Goal: Information Seeking & Learning: Learn about a topic

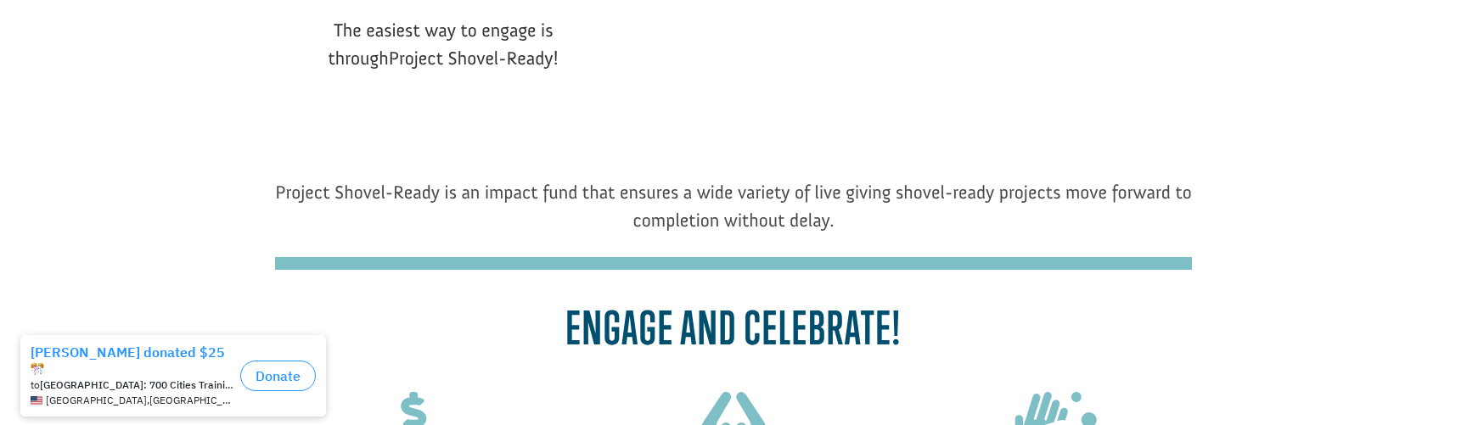
scroll to position [301, 0]
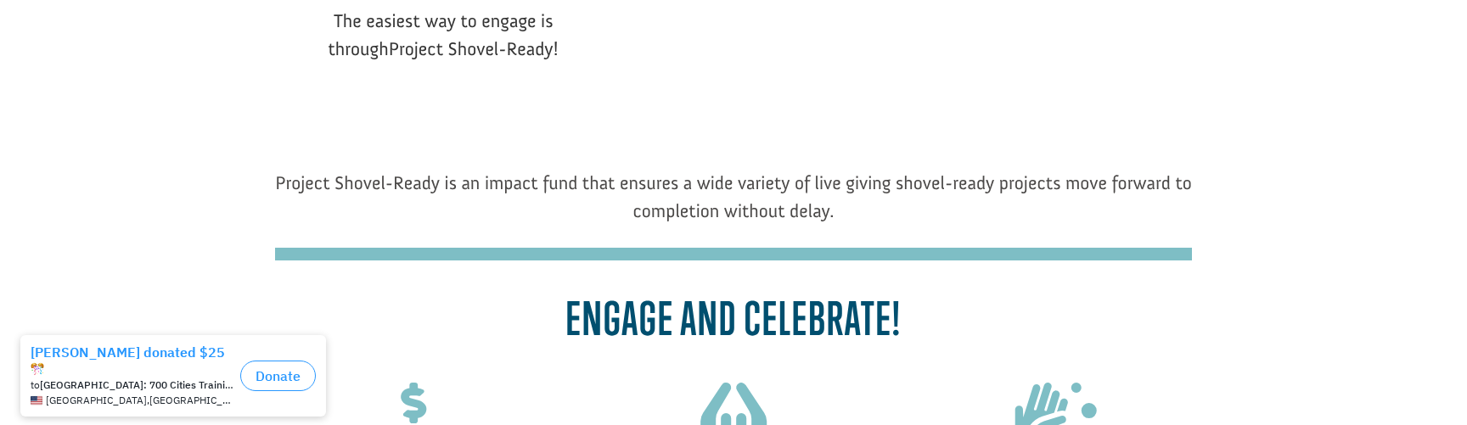
click at [783, 210] on span "Project Shovel-Ready is an impact fund that ensures a wide variety of live givi…" at bounding box center [733, 196] width 917 height 51
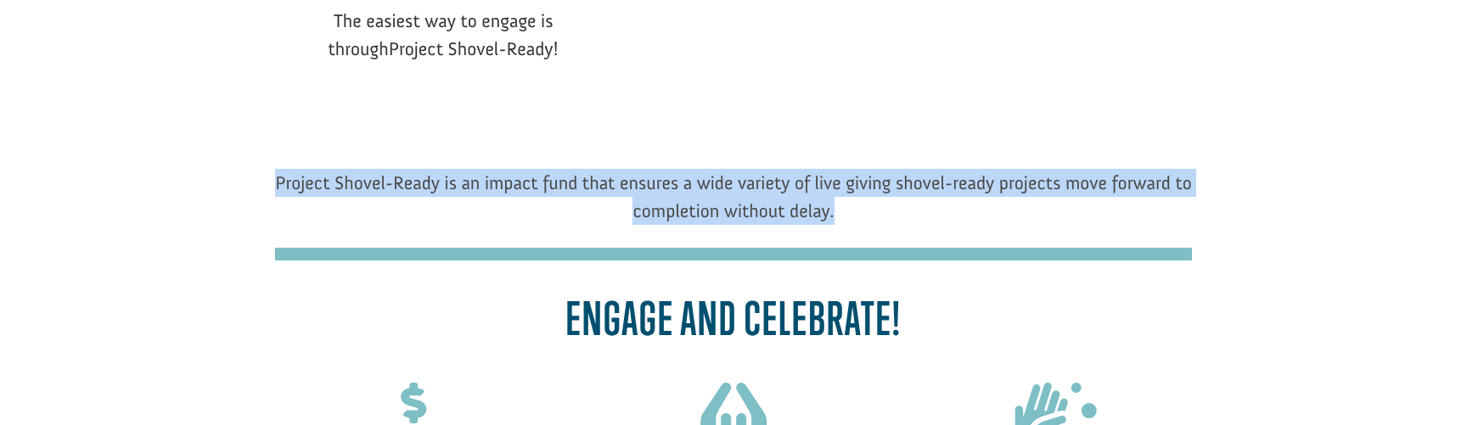
drag, startPoint x: 841, startPoint y: 211, endPoint x: 264, endPoint y: 179, distance: 578.0
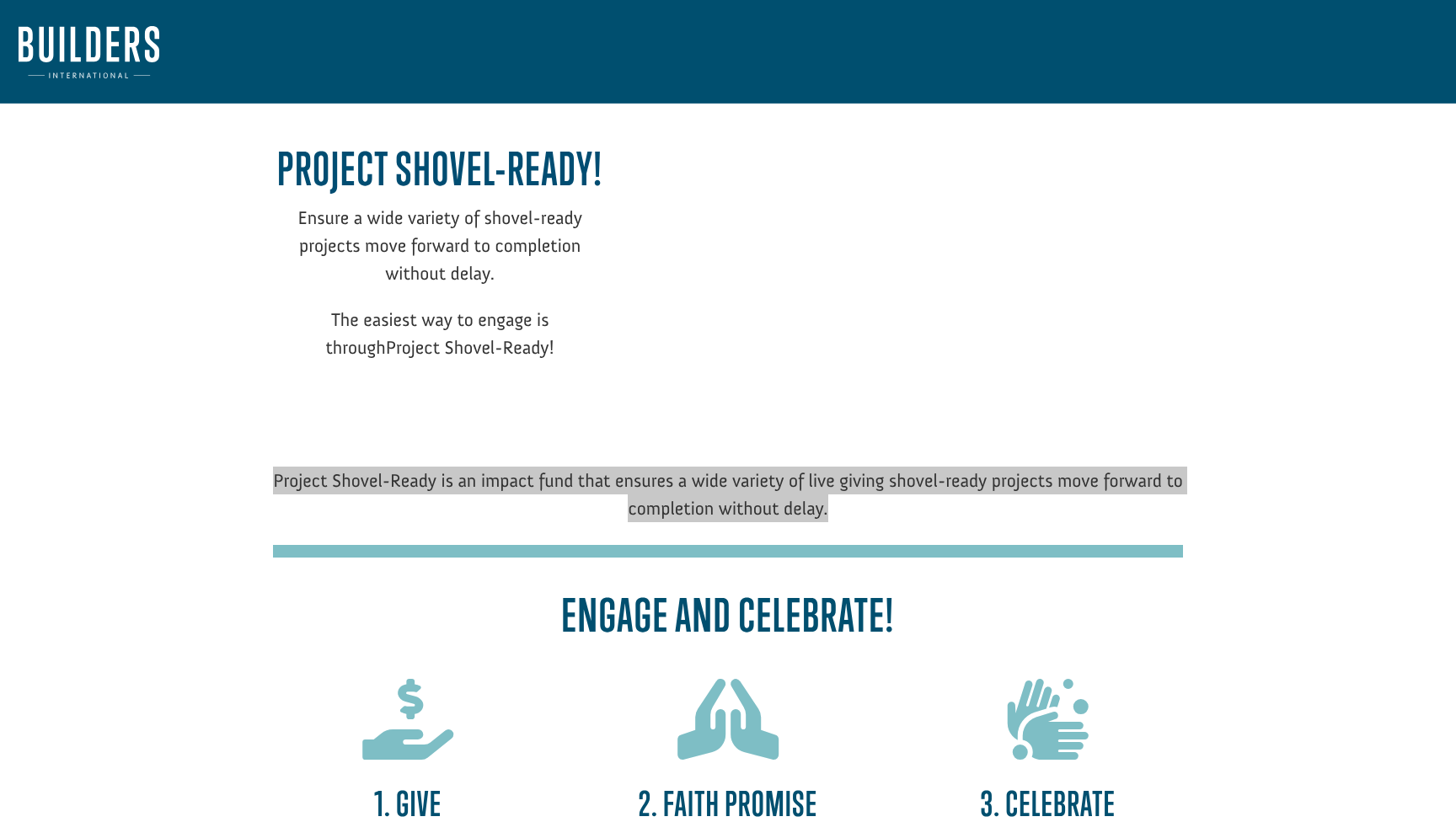
scroll to position [0, 0]
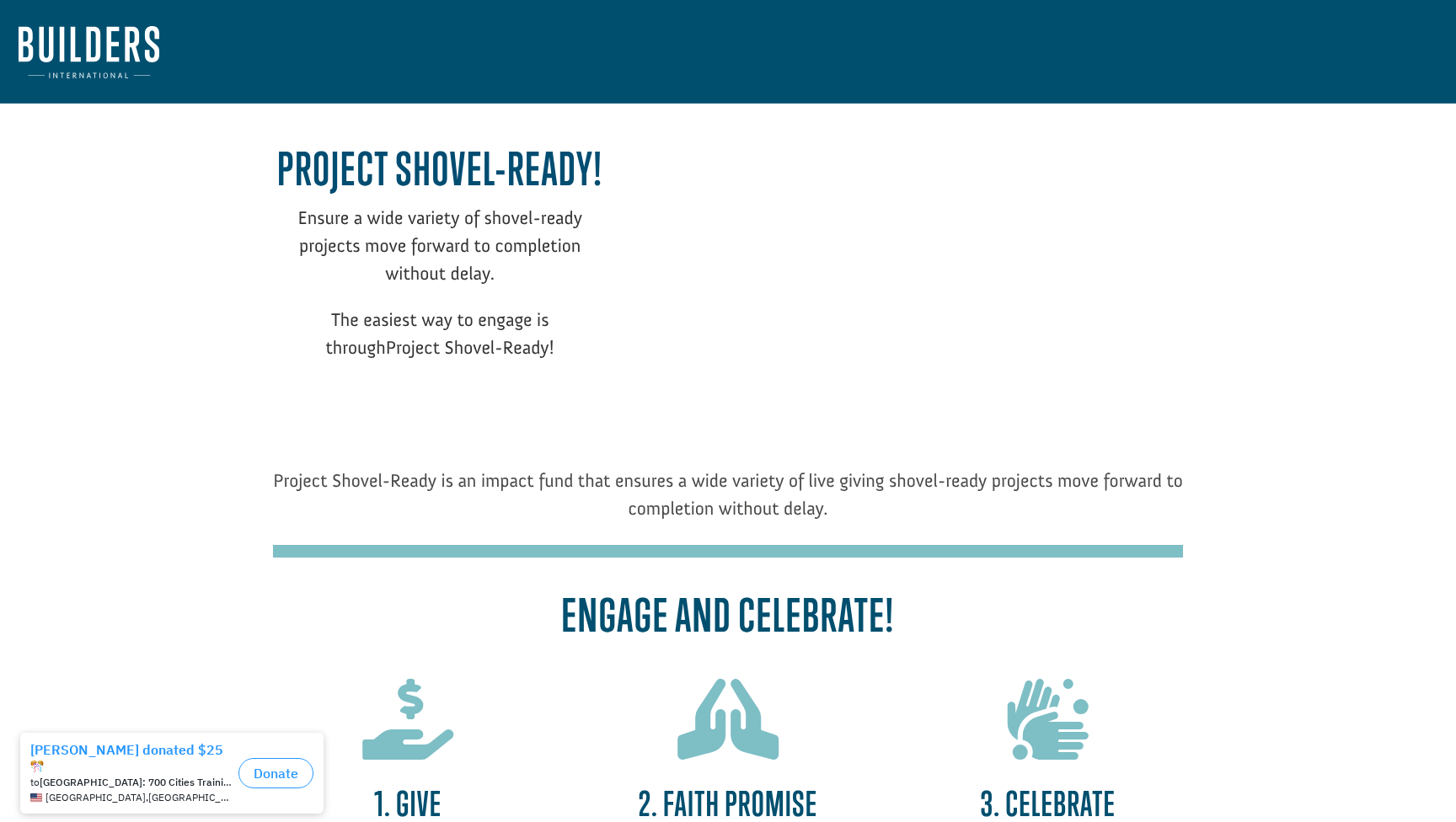
click at [461, 298] on p "Ensure a wide variety of shovel-ready projects move forward to completion witho…" at bounding box center [440, 254] width 333 height 102
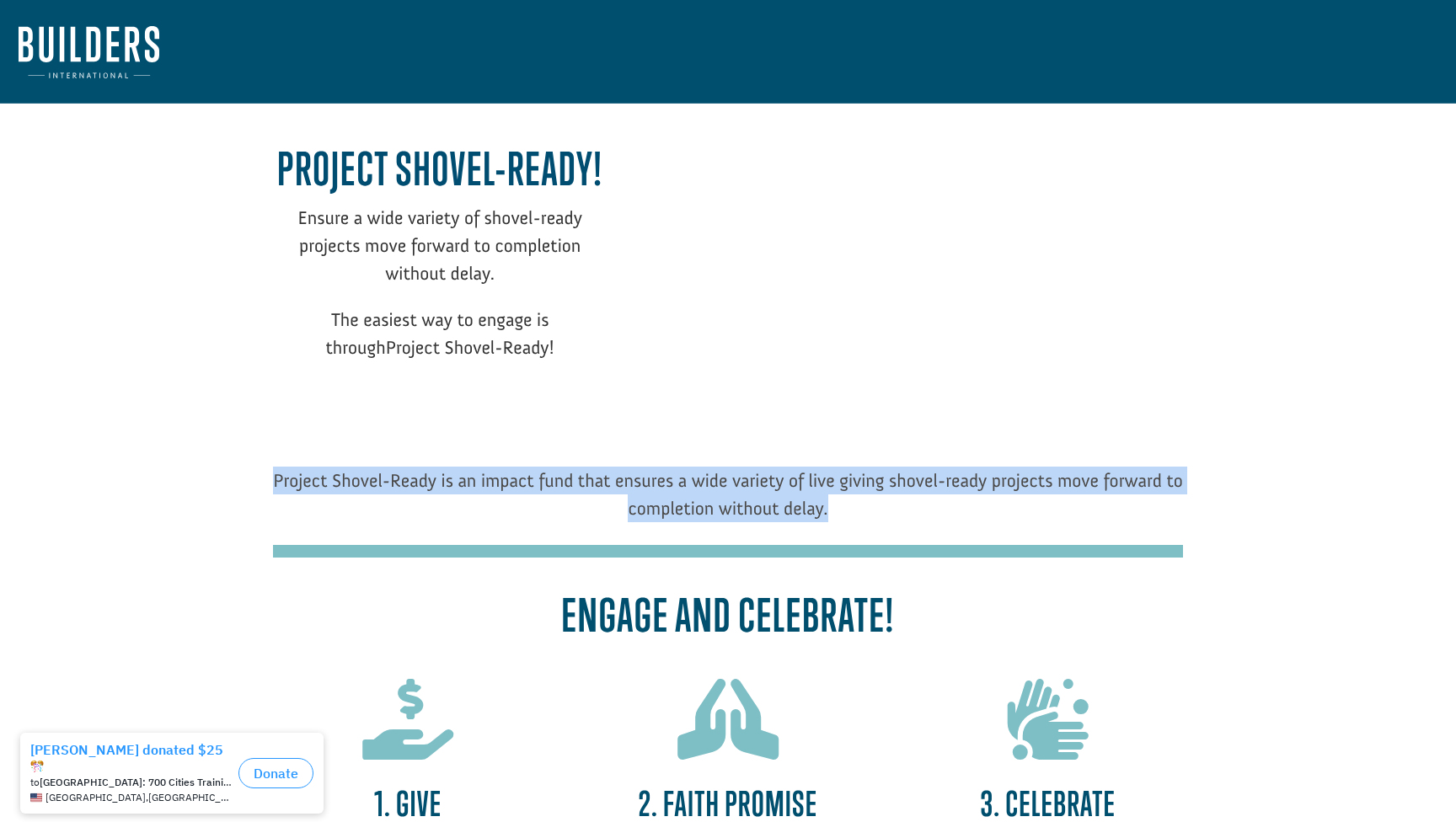
drag, startPoint x: 847, startPoint y: 506, endPoint x: 266, endPoint y: 471, distance: 582.1
copy span "Project Shovel-Ready is an impact fund that ensures a wide variety of live givi…"
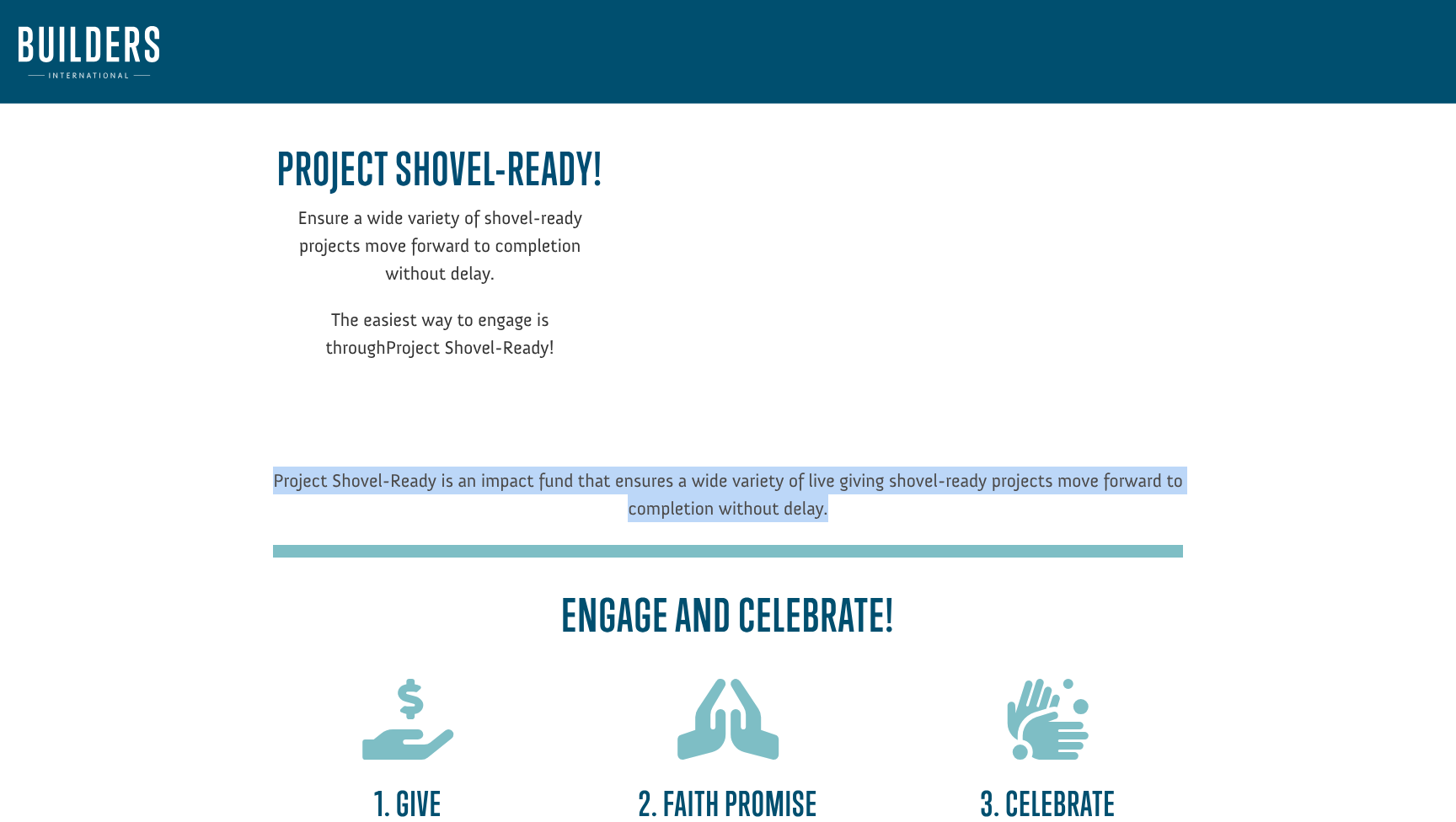
copy span "Project Shovel-Ready is an impact fund that ensures a wide variety of live givi…"
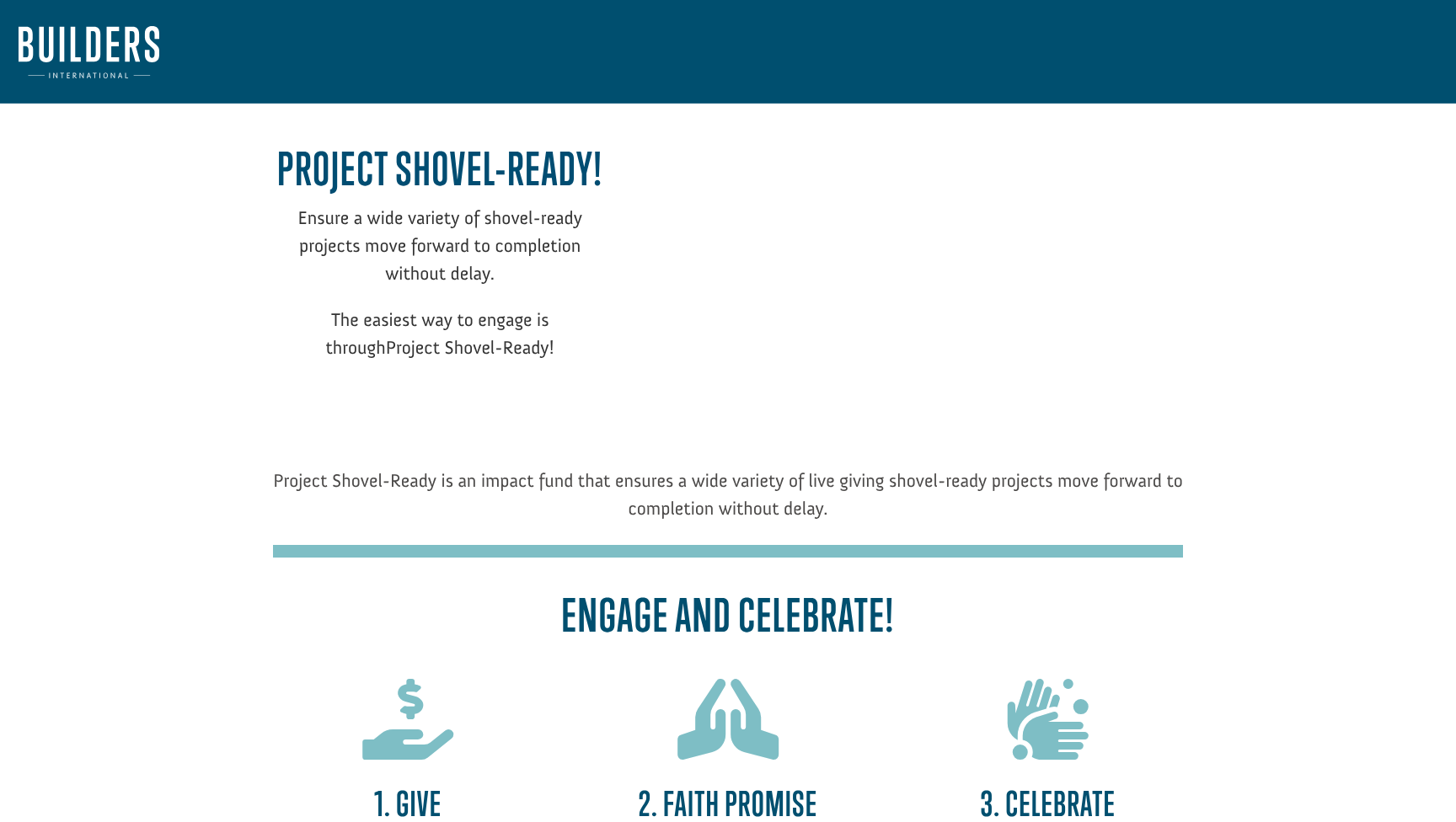
click at [529, 366] on p "The easiest way to engage is through Project Shovel-Ready!" at bounding box center [440, 342] width 333 height 74
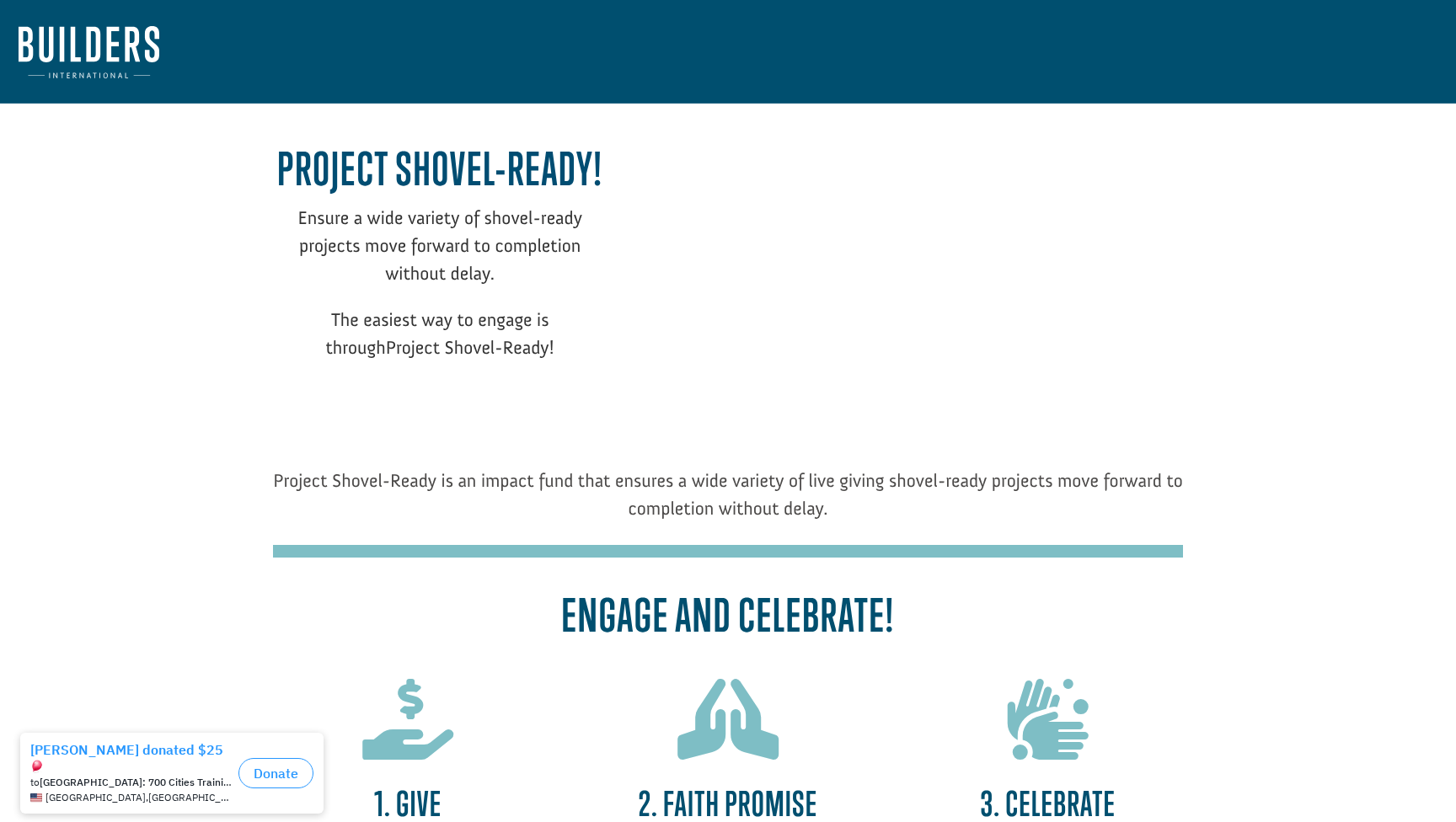
click at [123, 33] on img at bounding box center [89, 52] width 141 height 53
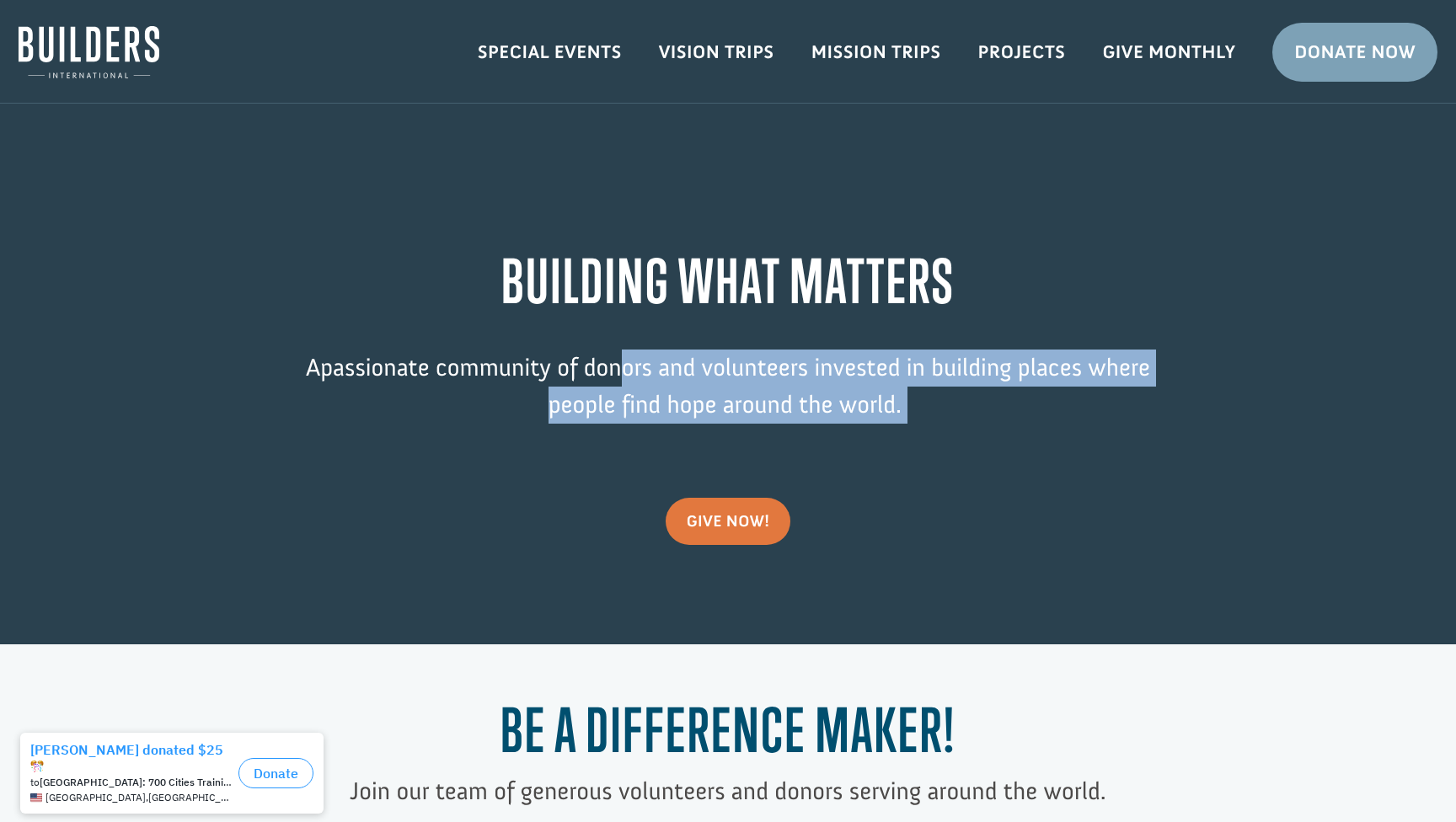
drag, startPoint x: 912, startPoint y: 401, endPoint x: 611, endPoint y: 363, distance: 303.4
click at [611, 362] on p "A passionate community of donors and volunteers invested in building places whe…" at bounding box center [728, 398] width 910 height 98
click at [611, 363] on p "A passionate community of donors and volunteers invested in building places whe…" at bounding box center [728, 398] width 910 height 98
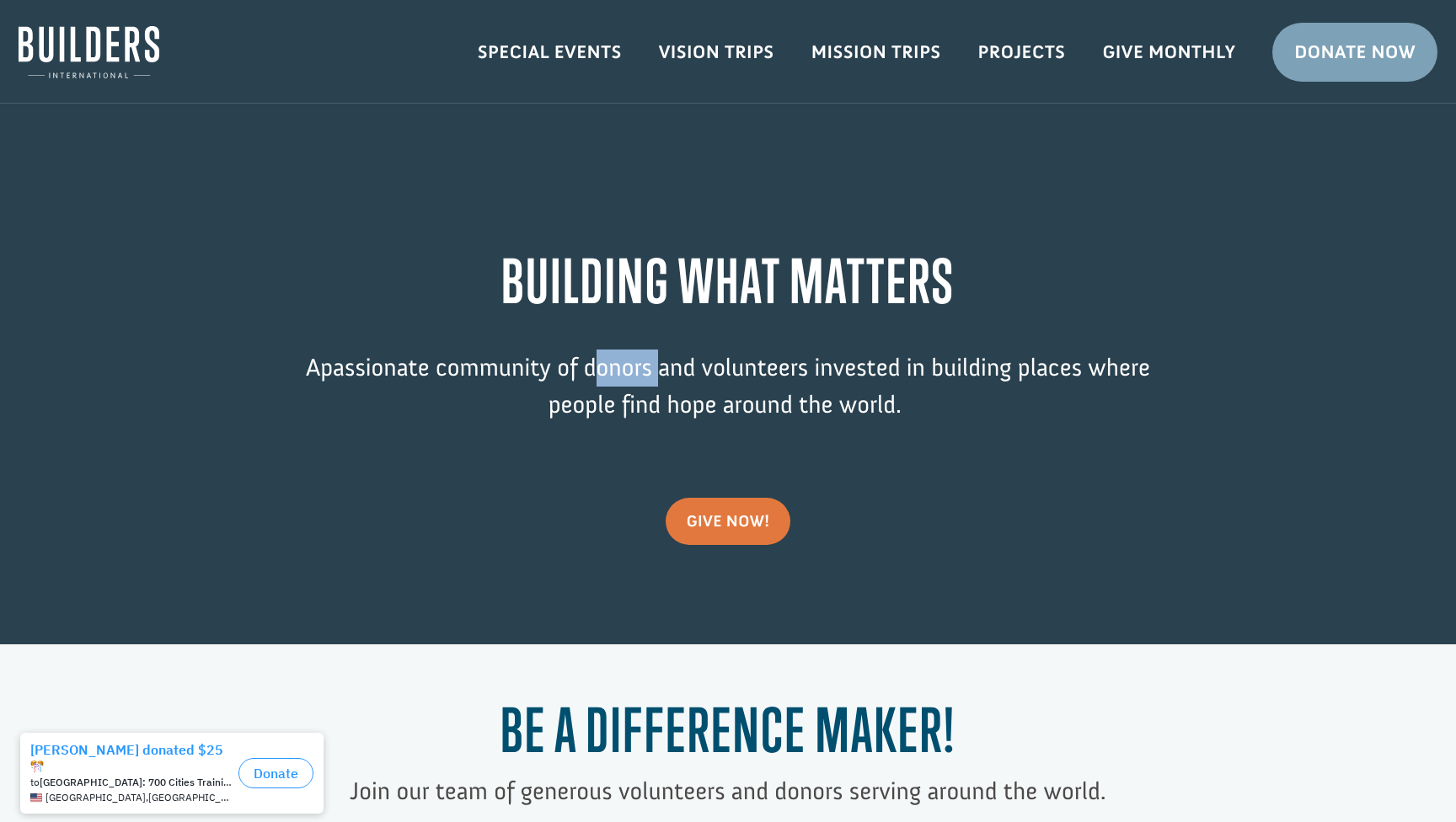
click at [611, 363] on p "A passionate community of donors and volunteers invested in building places whe…" at bounding box center [728, 398] width 910 height 98
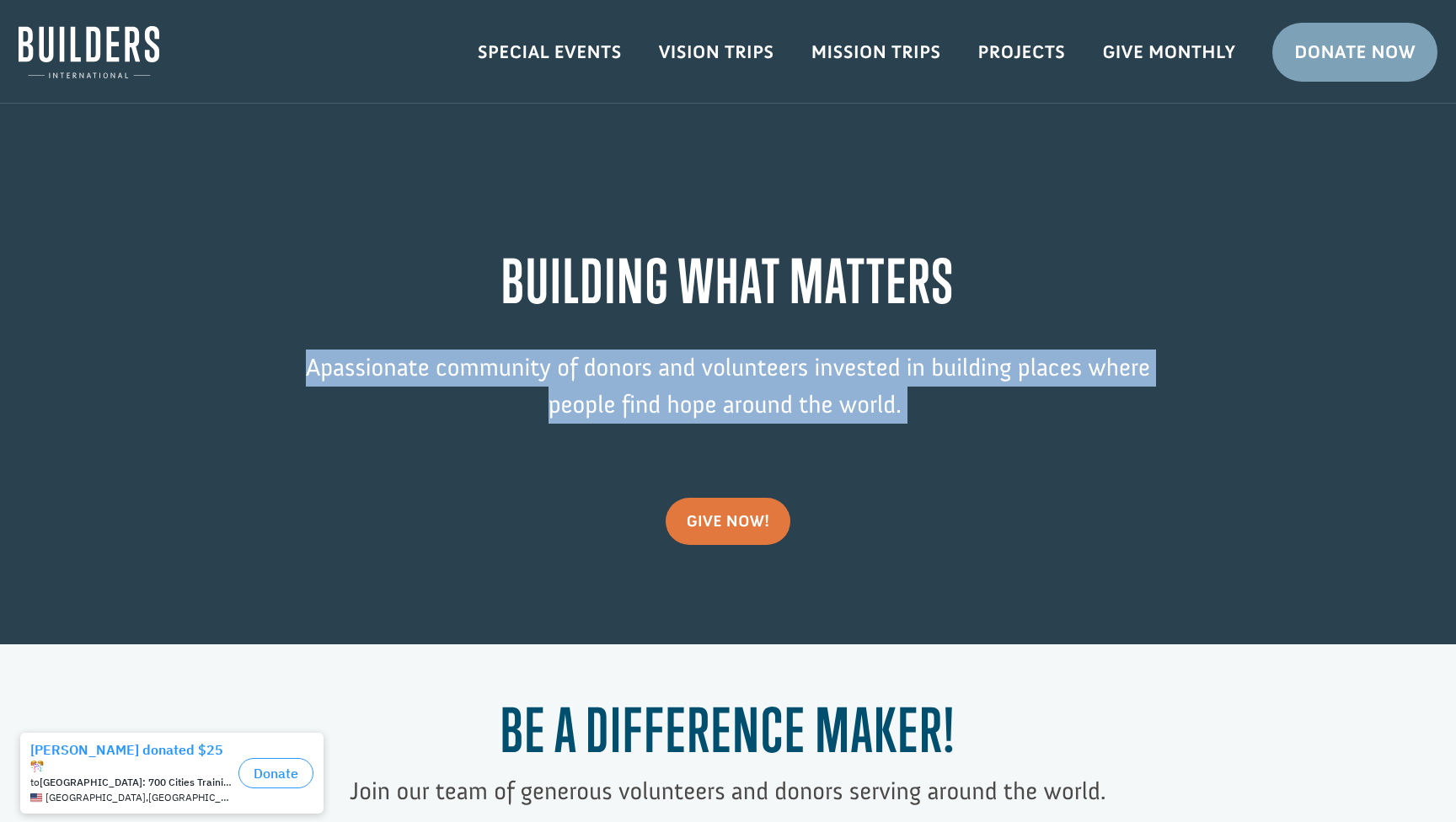
click at [611, 363] on p "A passionate community of donors and volunteers invested in building places whe…" at bounding box center [728, 398] width 910 height 98
click at [711, 373] on p "A passionate community of donors and volunteers invested in building places whe…" at bounding box center [728, 398] width 910 height 98
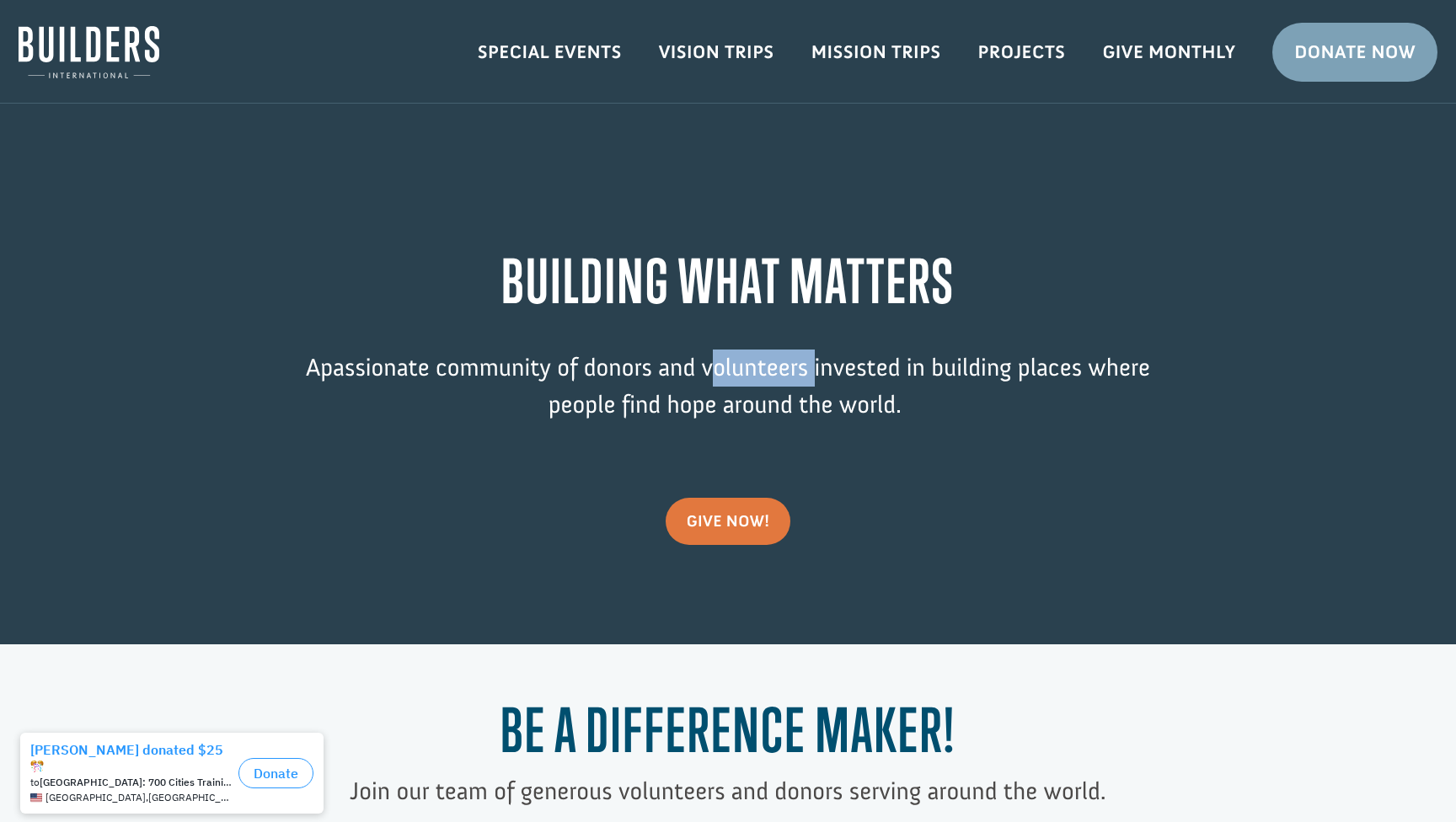
click at [711, 373] on p "A passionate community of donors and volunteers invested in building places whe…" at bounding box center [728, 398] width 910 height 98
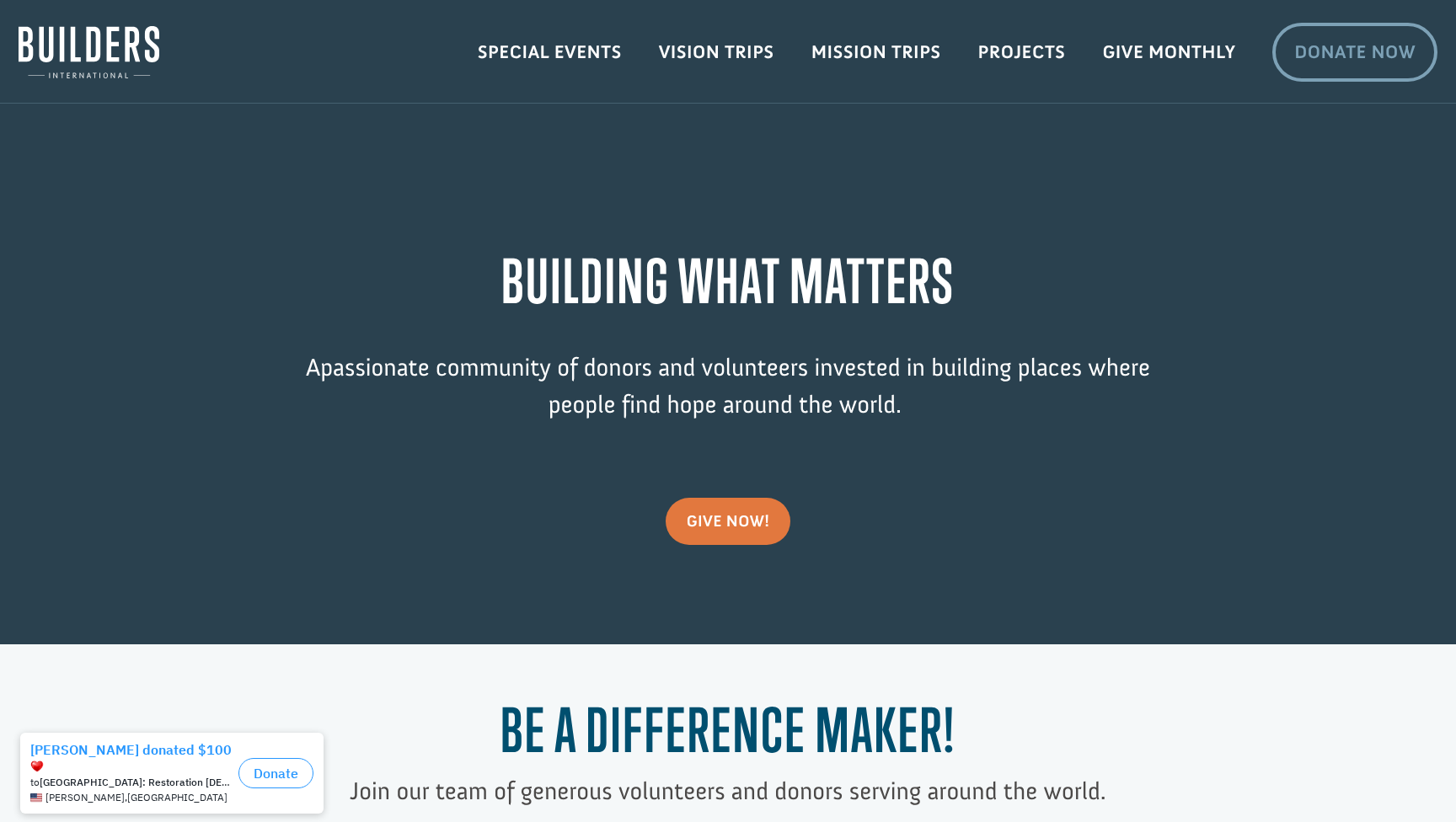
scroll to position [4, 0]
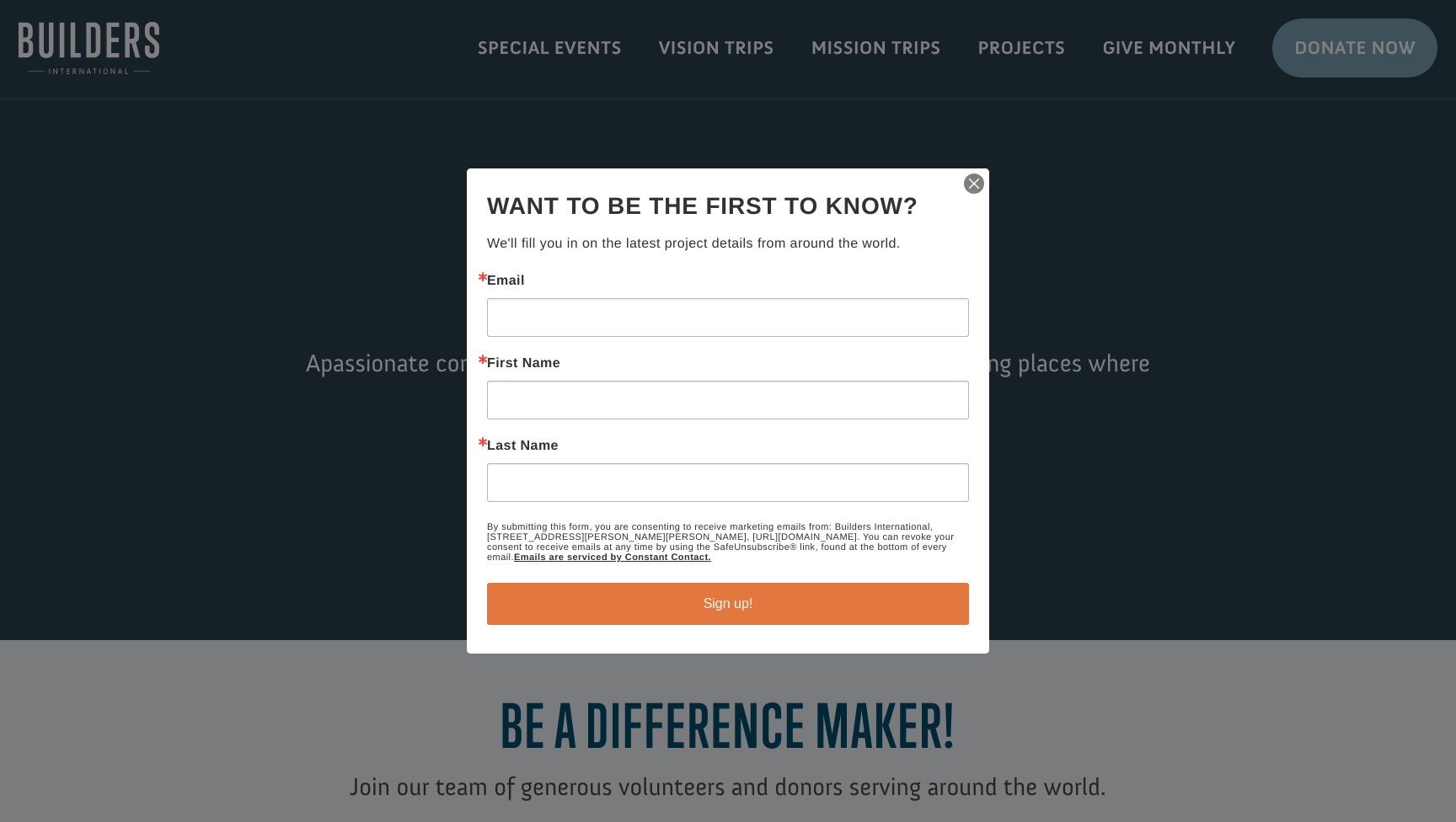
click at [978, 180] on img "button" at bounding box center [974, 184] width 24 height 24
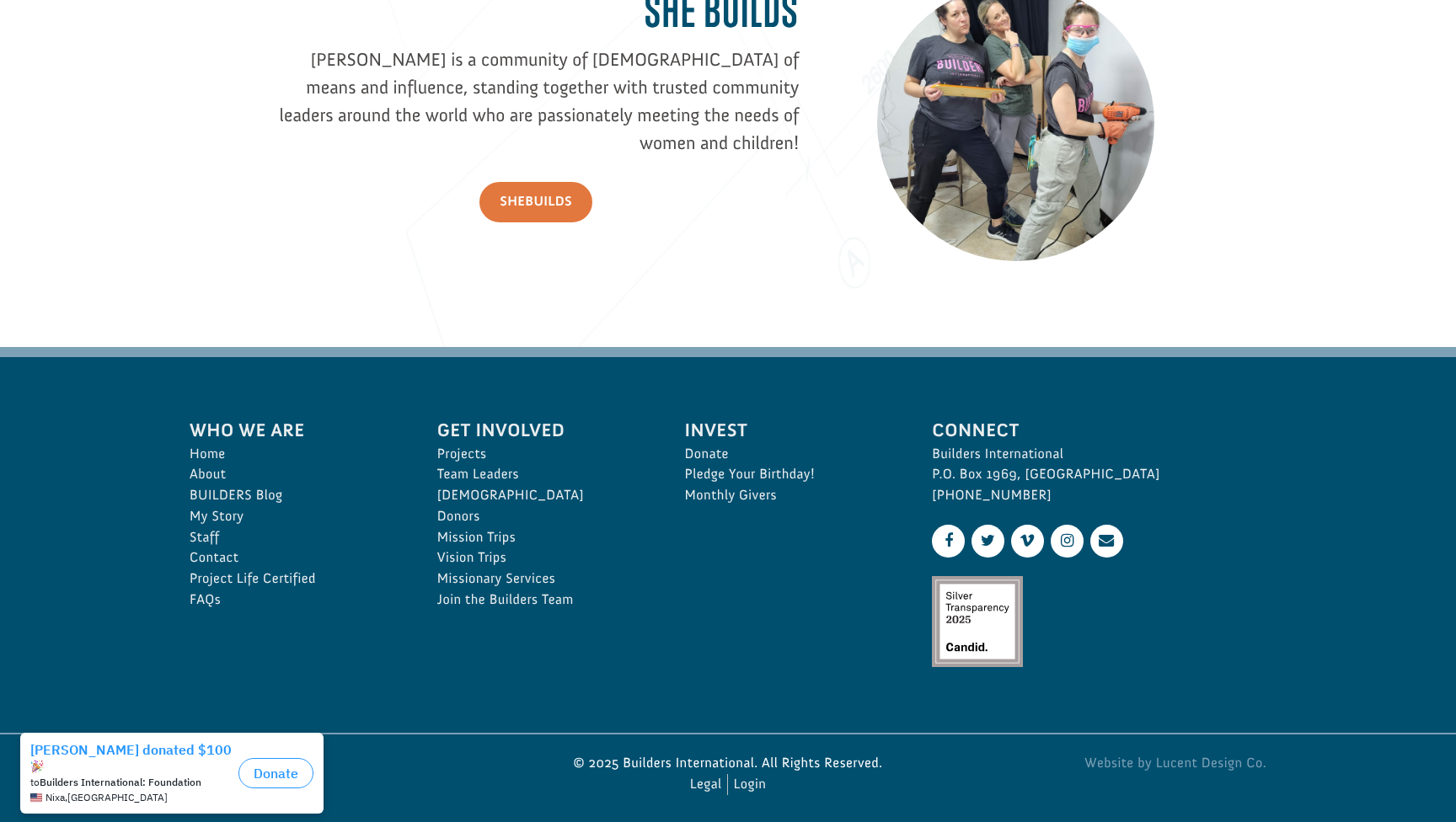
scroll to position [2414, 0]
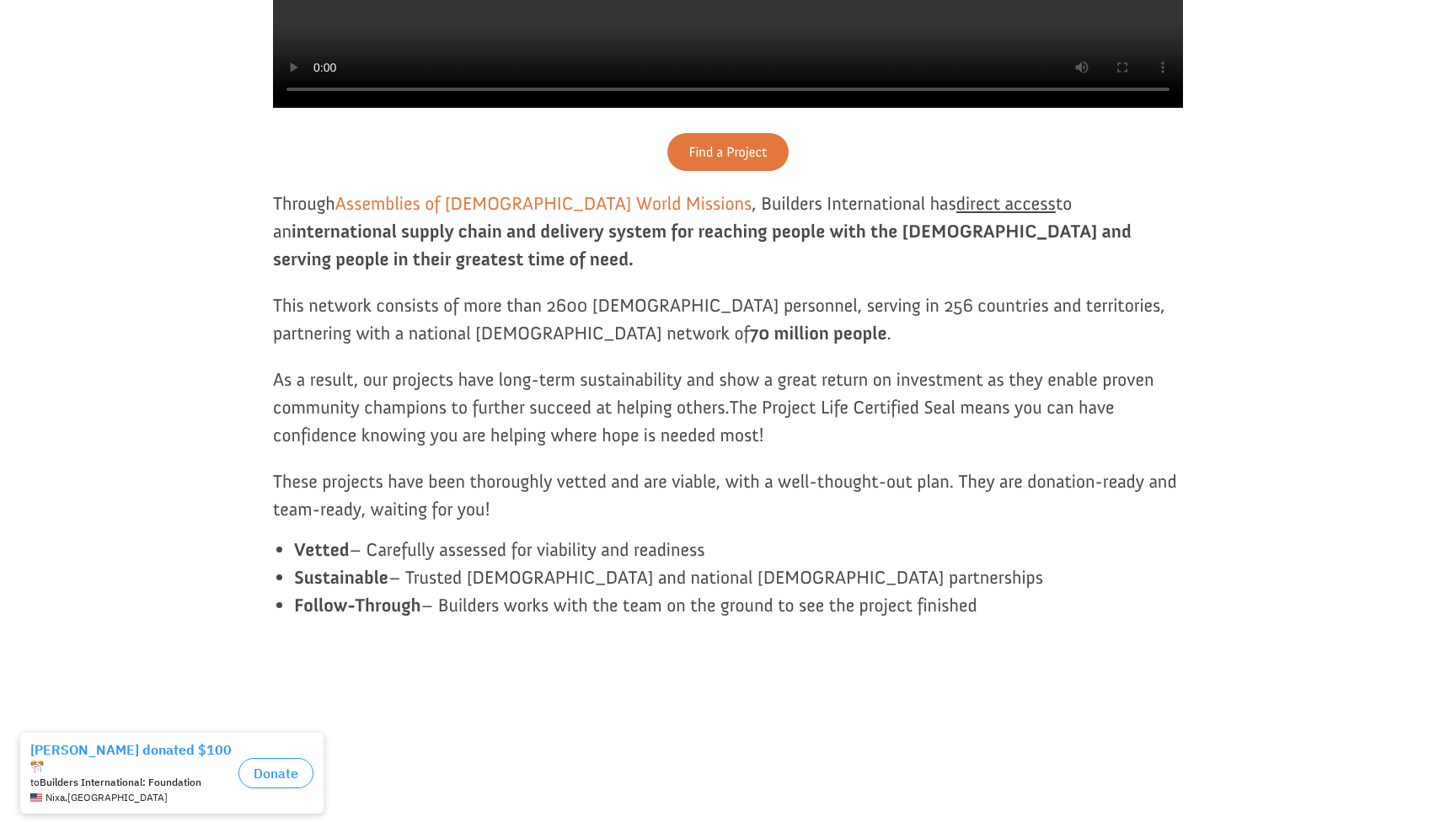
scroll to position [1047, 0]
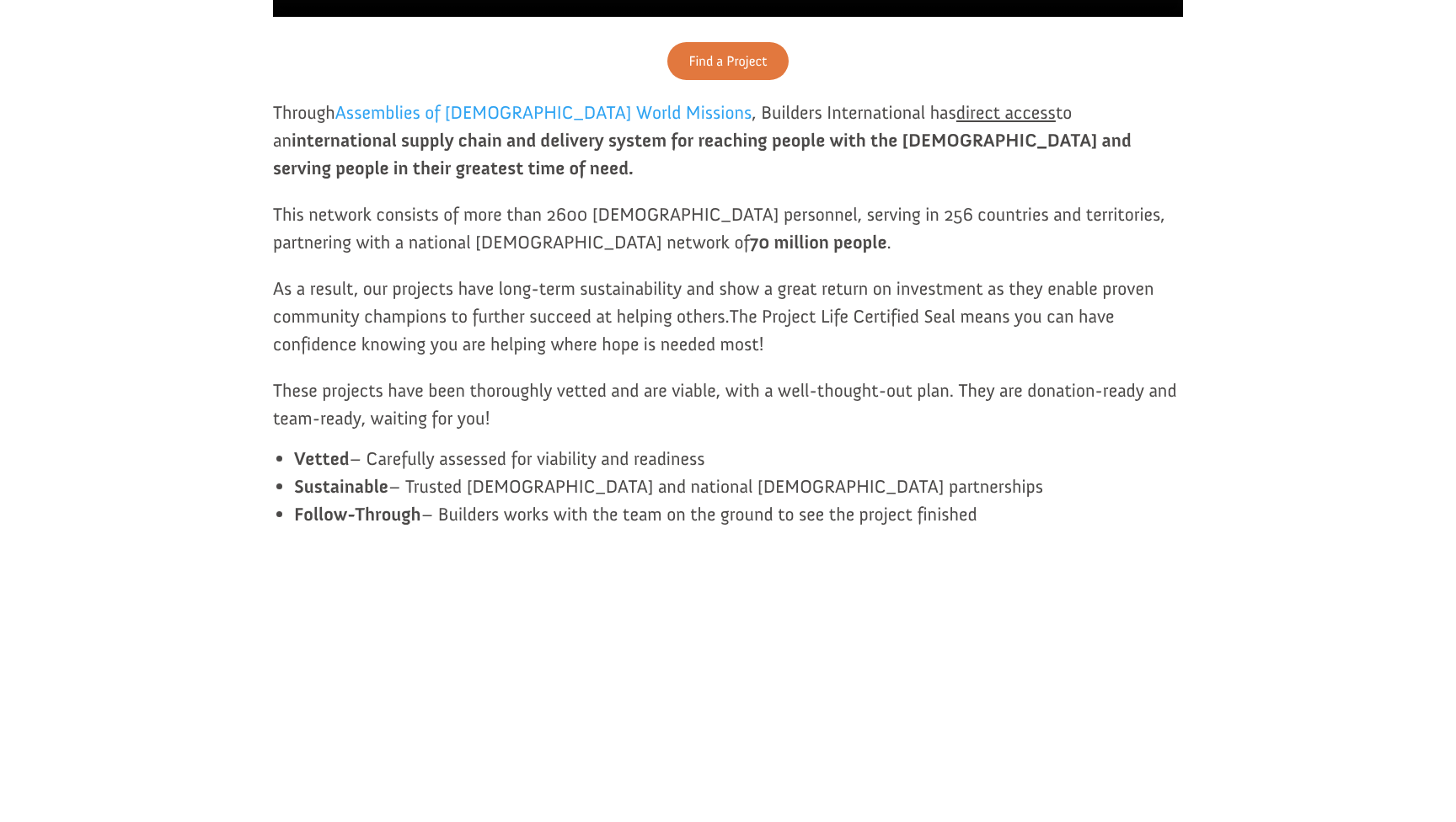
click at [639, 178] on p "Through Assemblies of [DEMOGRAPHIC_DATA] World Missions , Builders Internationa…" at bounding box center [728, 149] width 910 height 102
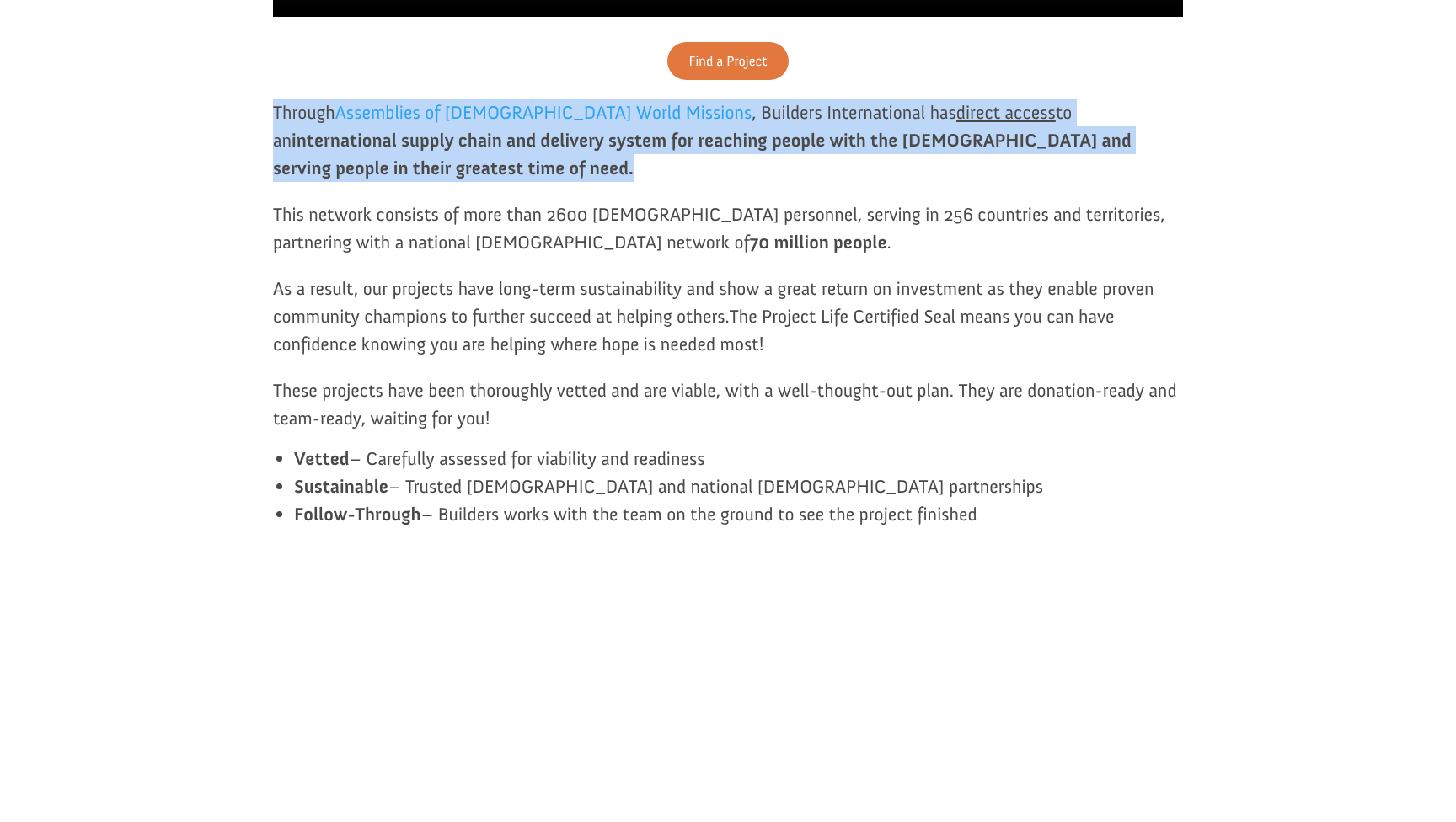
click at [639, 178] on p "Through Assemblies of [DEMOGRAPHIC_DATA] World Missions , Builders Internationa…" at bounding box center [728, 149] width 910 height 102
click at [655, 178] on p "Through Assemblies of [DEMOGRAPHIC_DATA] World Missions , Builders Internationa…" at bounding box center [728, 149] width 910 height 102
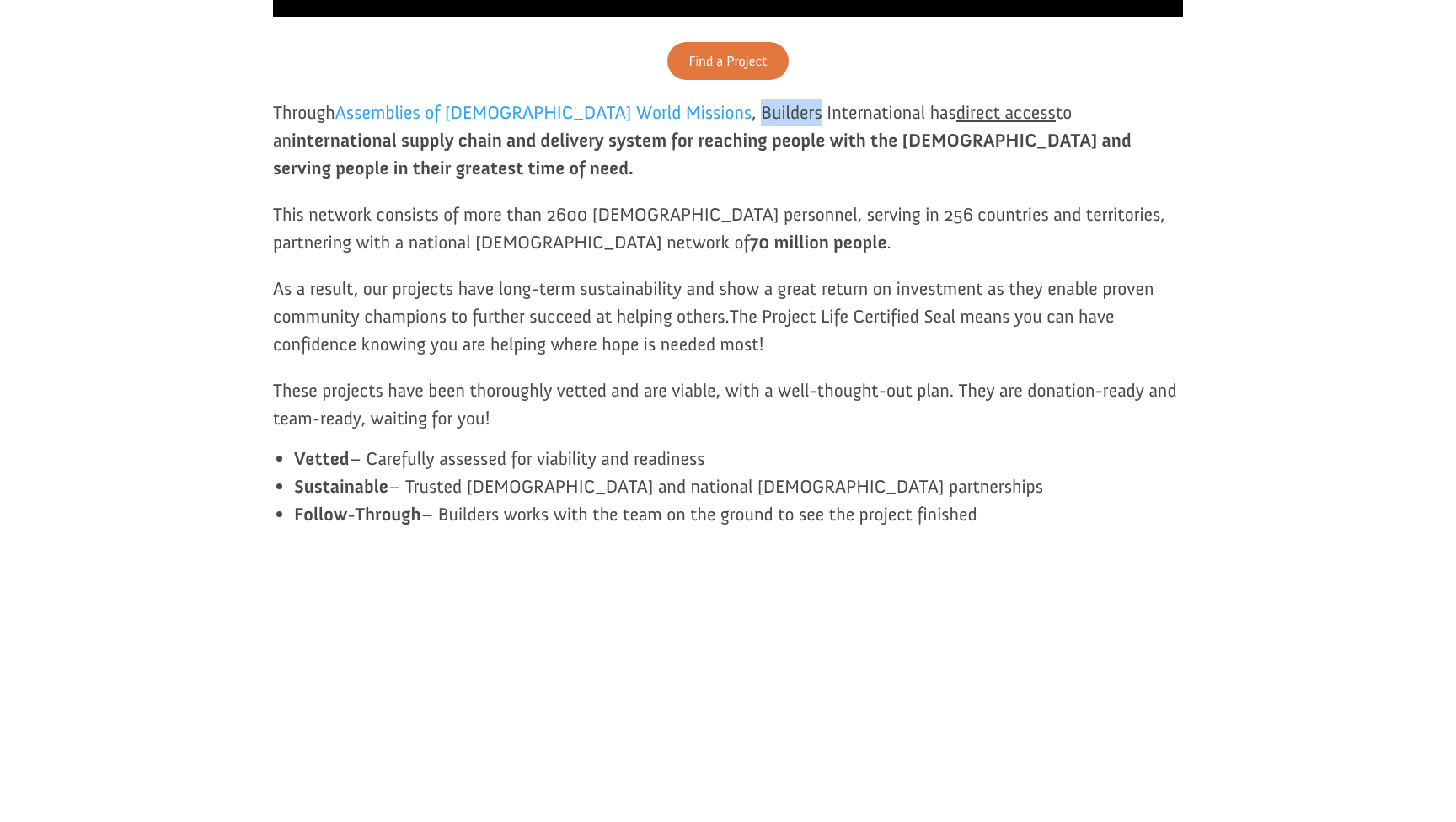
click at [655, 178] on p "Through Assemblies of [DEMOGRAPHIC_DATA] World Missions , Builders Internationa…" at bounding box center [728, 149] width 910 height 102
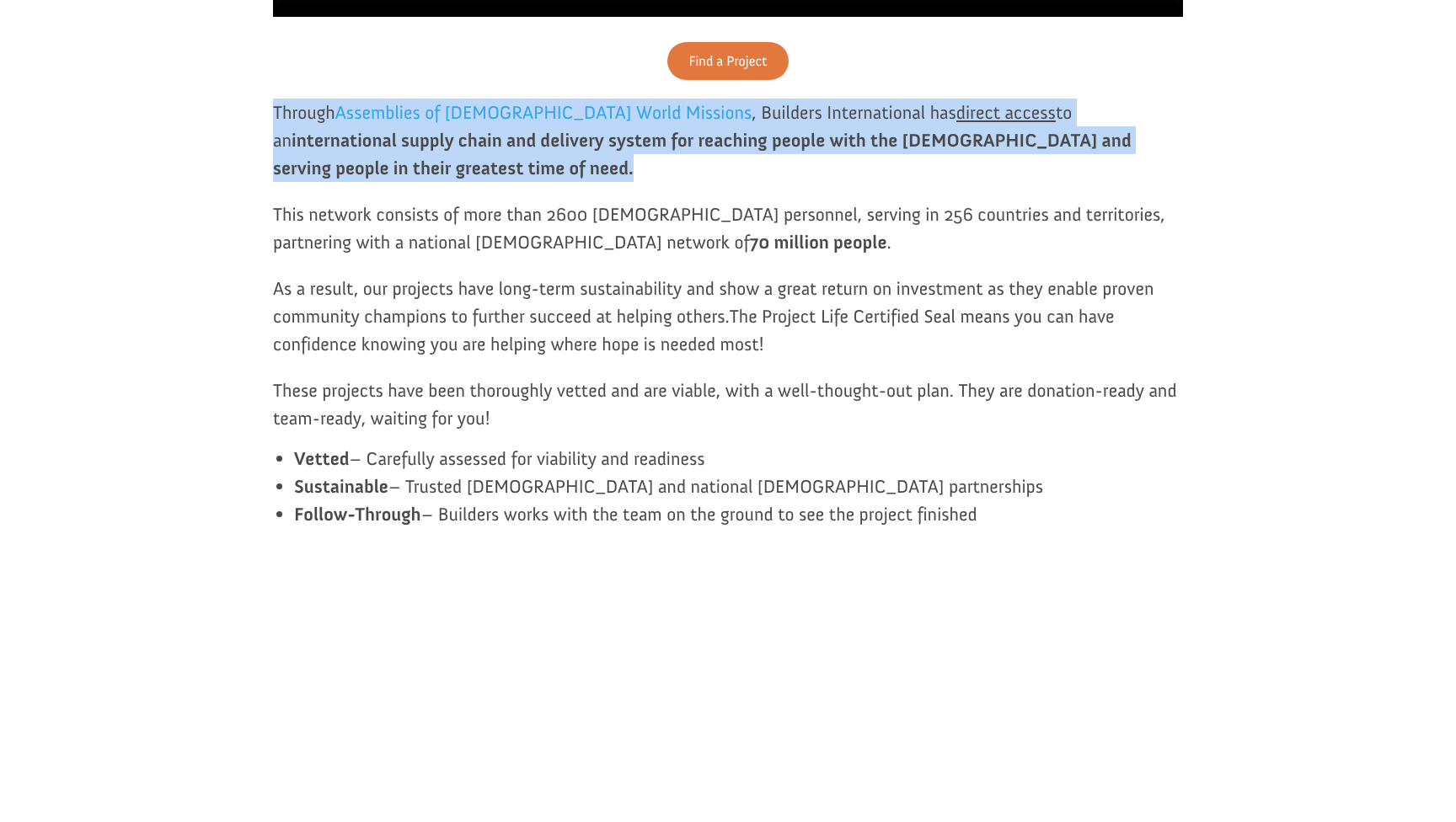
click at [655, 178] on p "Through Assemblies of [DEMOGRAPHIC_DATA] World Missions , Builders Internationa…" at bounding box center [728, 149] width 910 height 102
click at [666, 180] on strong "international supply chain and delivery system for reaching people with the [DE…" at bounding box center [702, 154] width 859 height 51
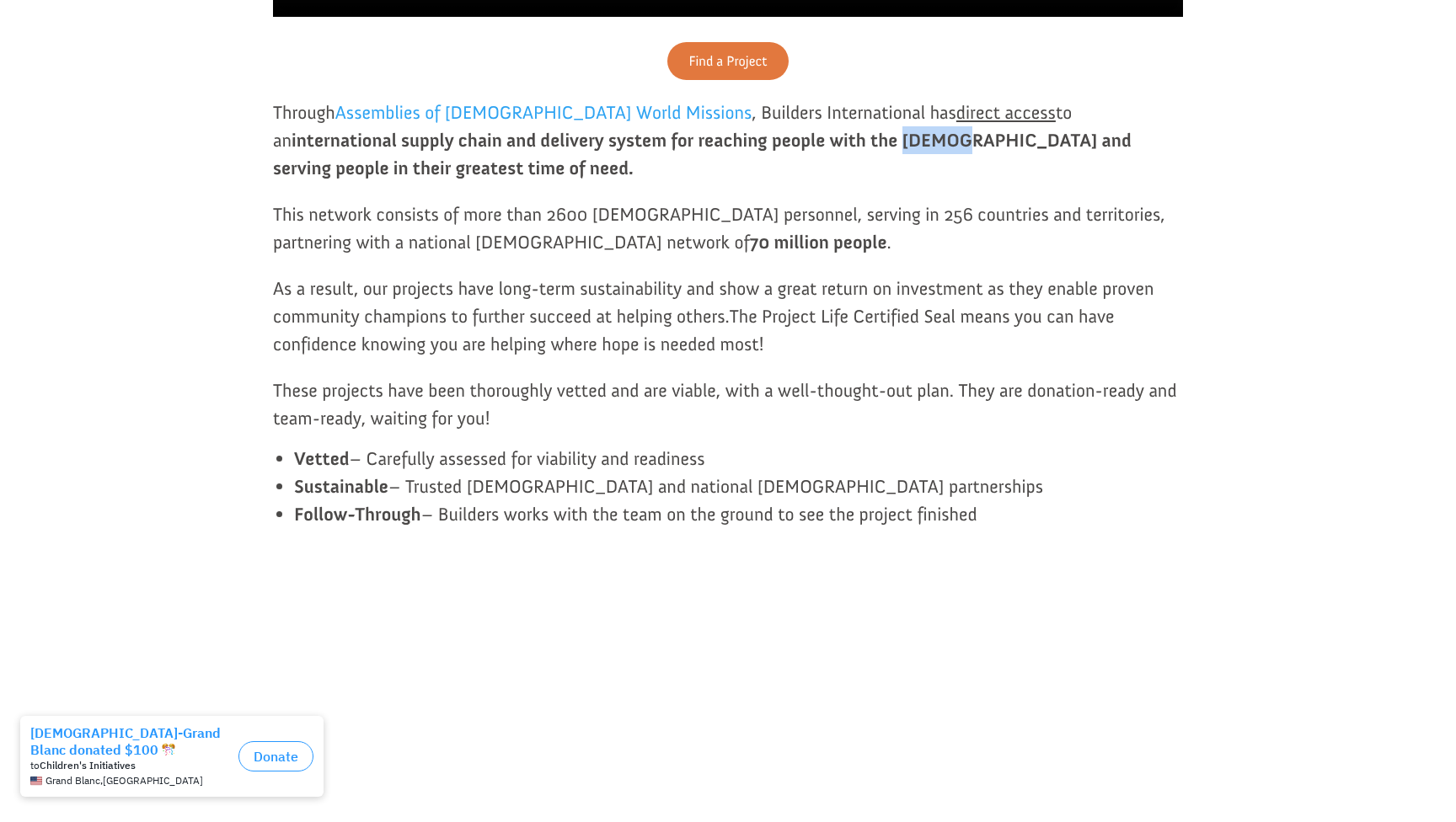
click at [666, 180] on strong "international supply chain and delivery system for reaching people with the [DE…" at bounding box center [702, 154] width 859 height 51
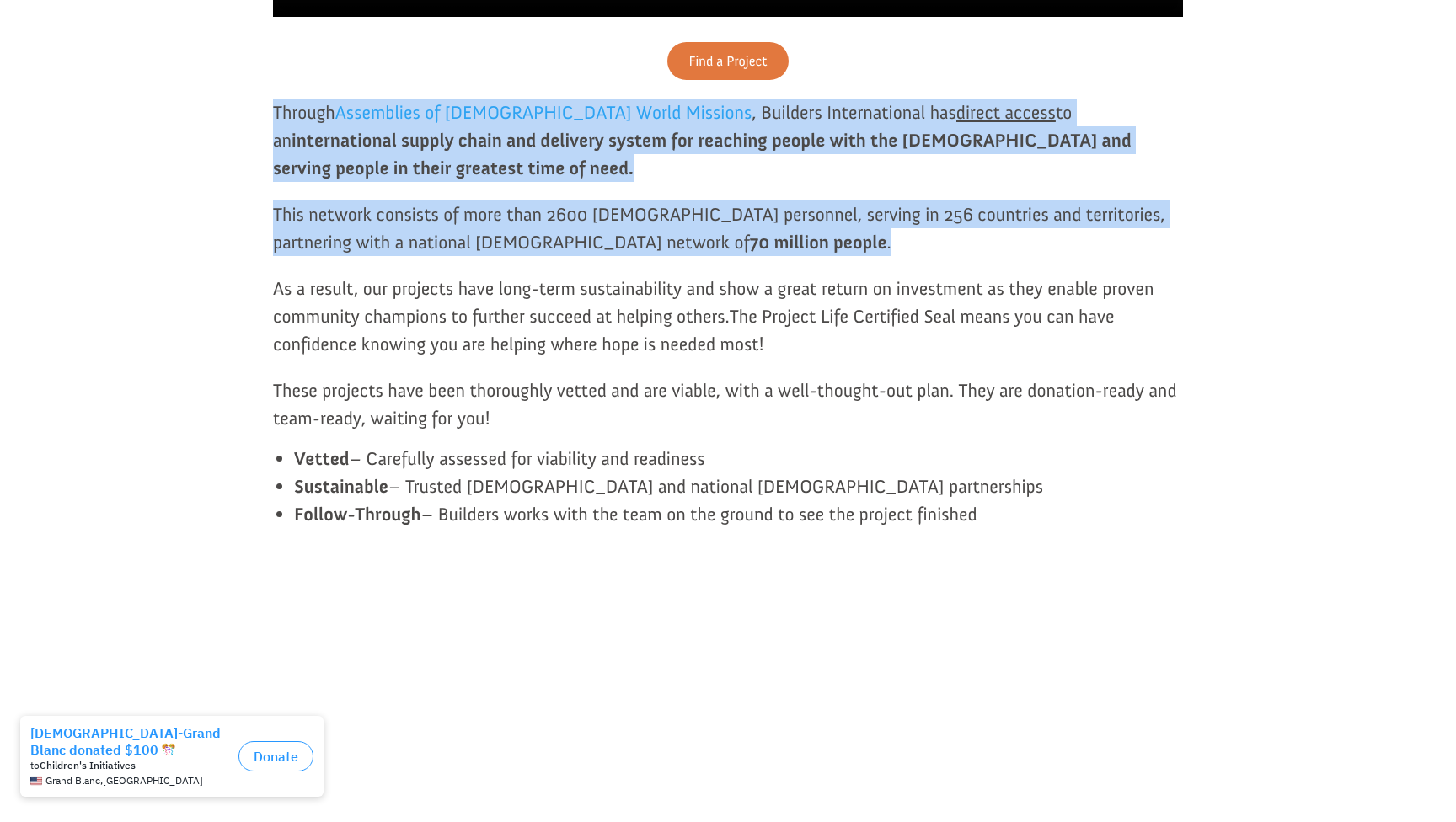
drag, startPoint x: 666, startPoint y: 186, endPoint x: 667, endPoint y: 250, distance: 64.0
click at [667, 250] on div "Find a Project Through Assemblies of [DEMOGRAPHIC_DATA] World Missions , Builde…" at bounding box center [728, 294] width 910 height 504
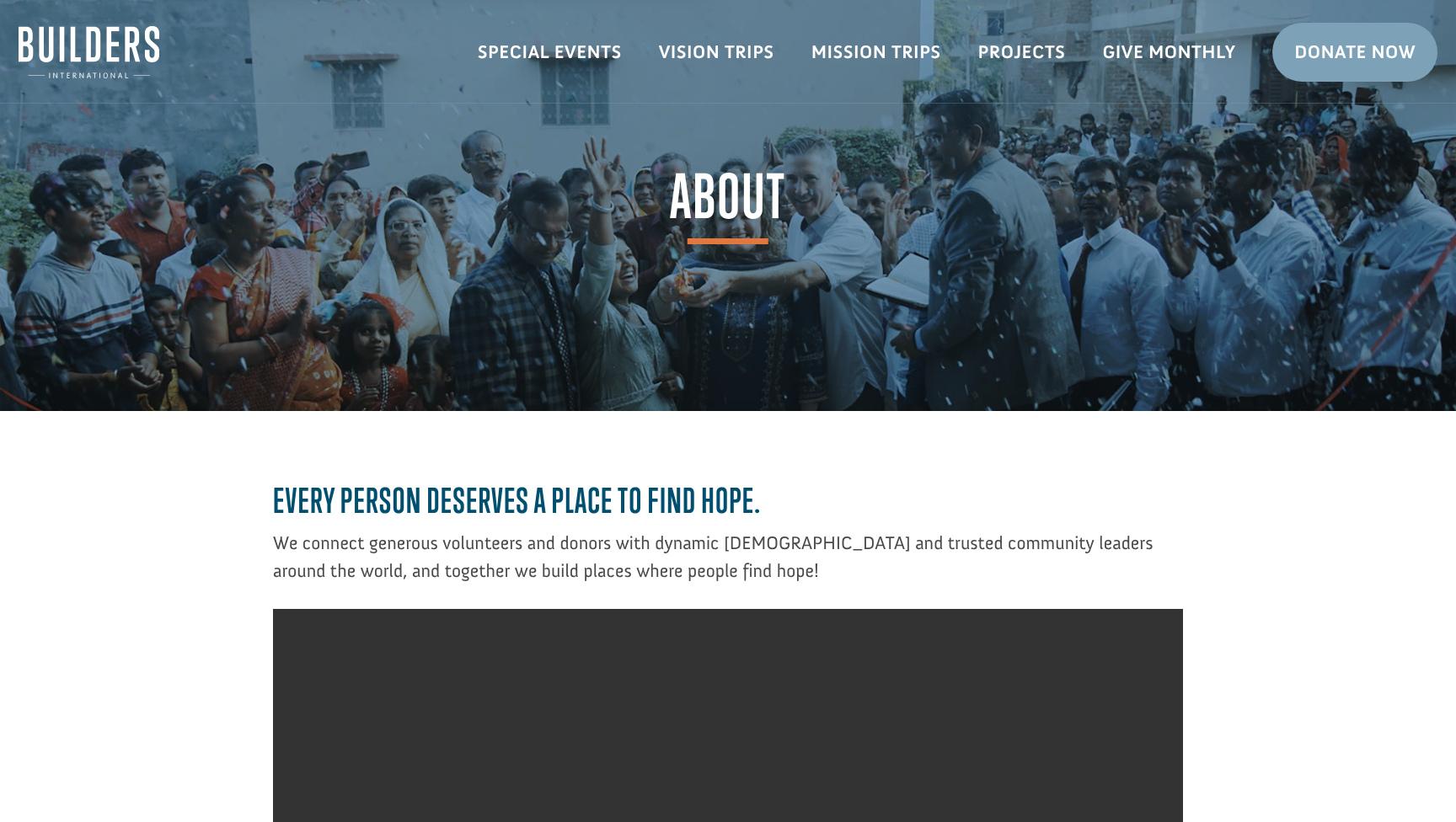
scroll to position [0, 0]
